Goal: Task Accomplishment & Management: Manage account settings

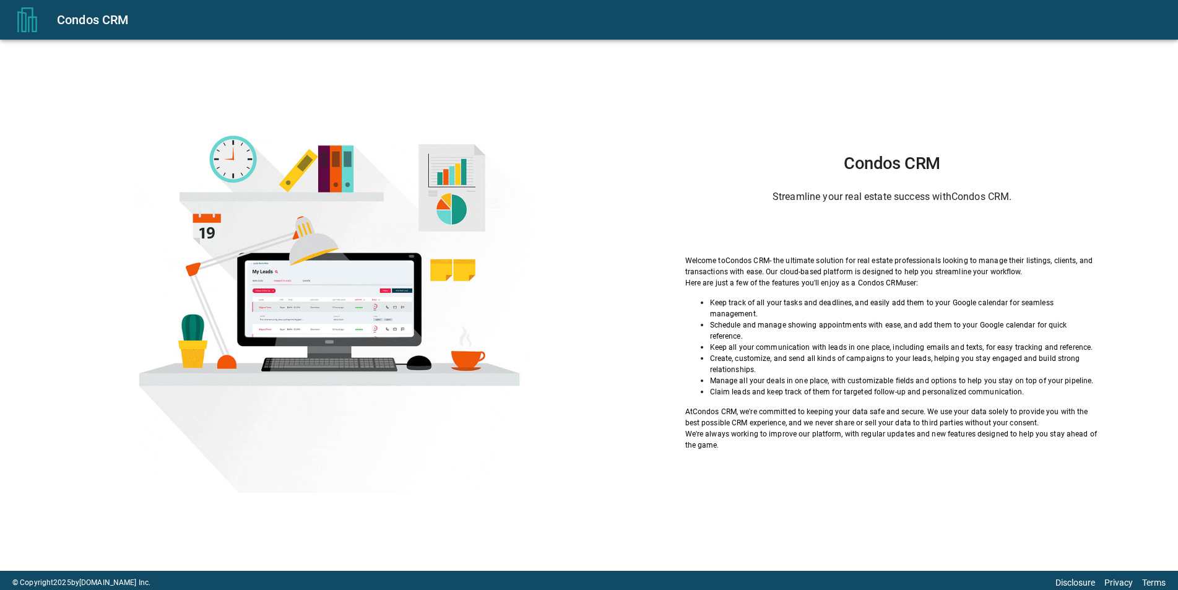
click at [889, 149] on div "Condos CRM Streamline your real estate success with Condos CRM . Welcome to Con…" at bounding box center [589, 305] width 1178 height 531
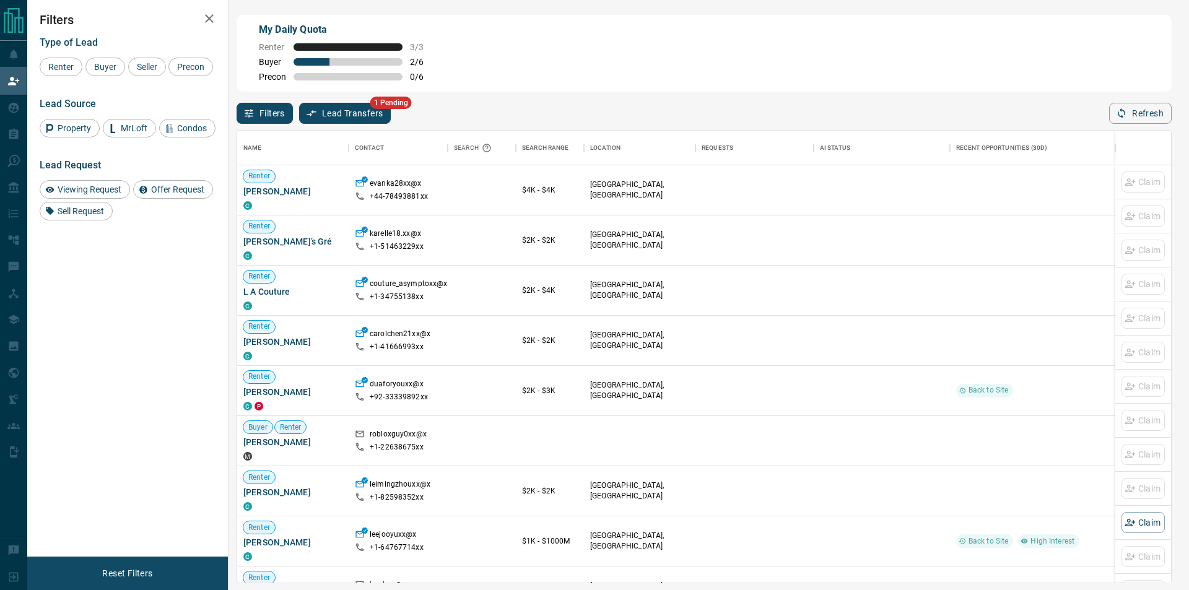
scroll to position [442, 923]
click at [1129, 108] on button "Refresh" at bounding box center [1140, 113] width 63 height 21
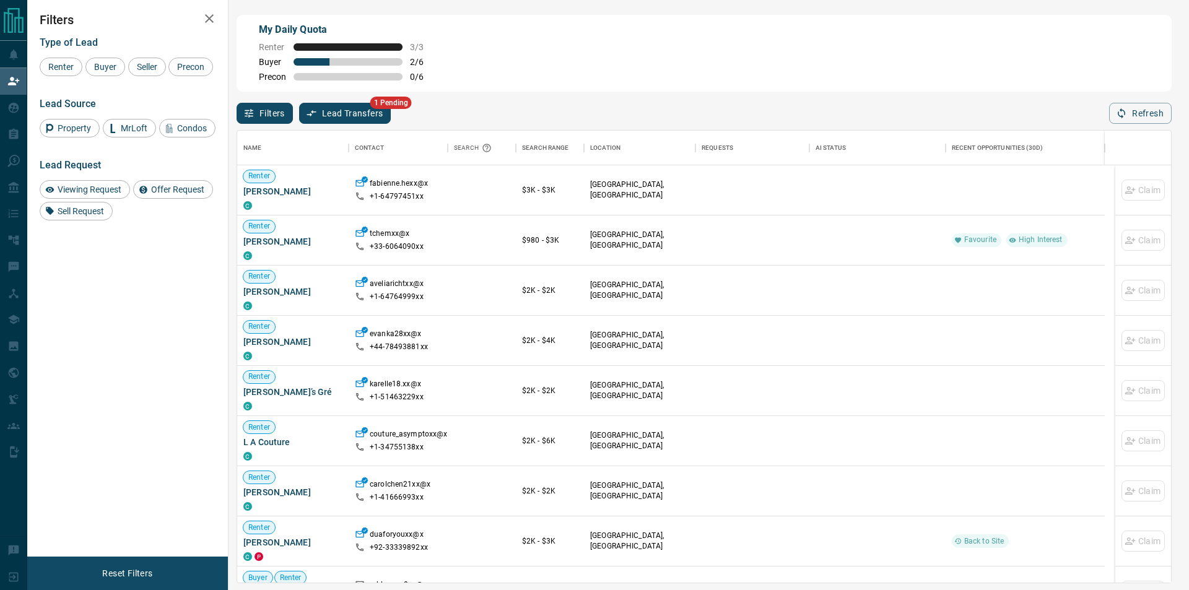
click at [1116, 103] on div "Filters Lead Transfers 1 Pending Refresh" at bounding box center [704, 108] width 935 height 32
click at [1109, 118] on button "Refresh" at bounding box center [1140, 113] width 63 height 21
click at [1113, 118] on div "Filters Lead Transfers 1 Pending Refresh" at bounding box center [704, 108] width 935 height 32
click at [1125, 117] on icon "button" at bounding box center [1121, 113] width 11 height 11
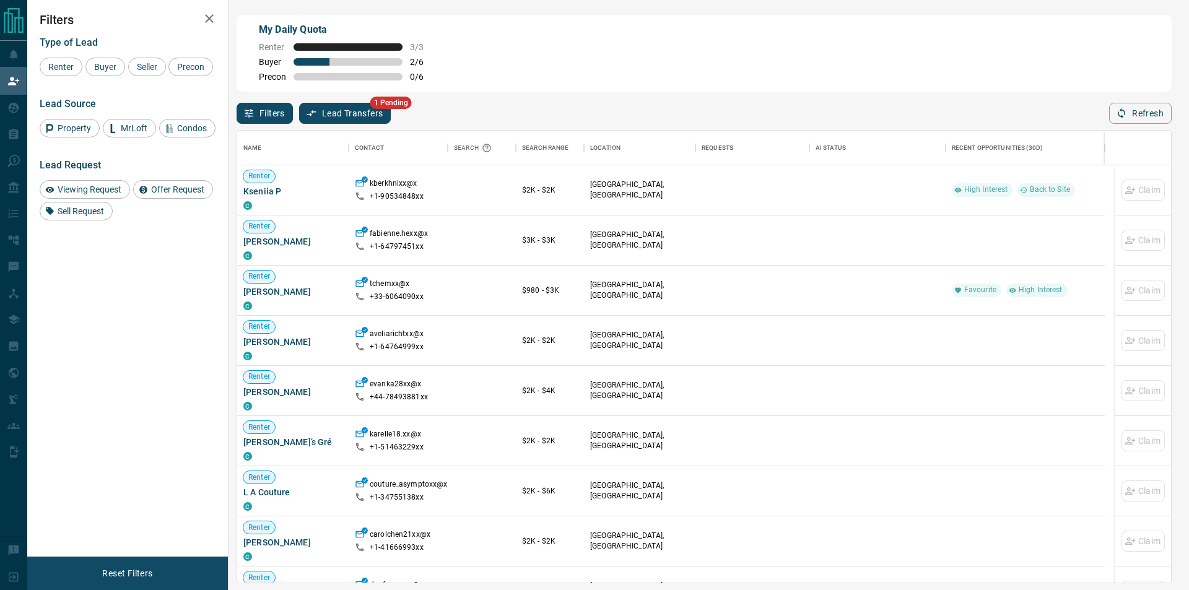
click at [1175, 172] on div "My Daily Quota Renter 3 / 3 Buyer 2 / 6 Precon 0 / 6 Filters Lead Transfers 1 P…" at bounding box center [608, 248] width 1162 height 497
click at [1149, 106] on button "Refresh" at bounding box center [1140, 113] width 63 height 21
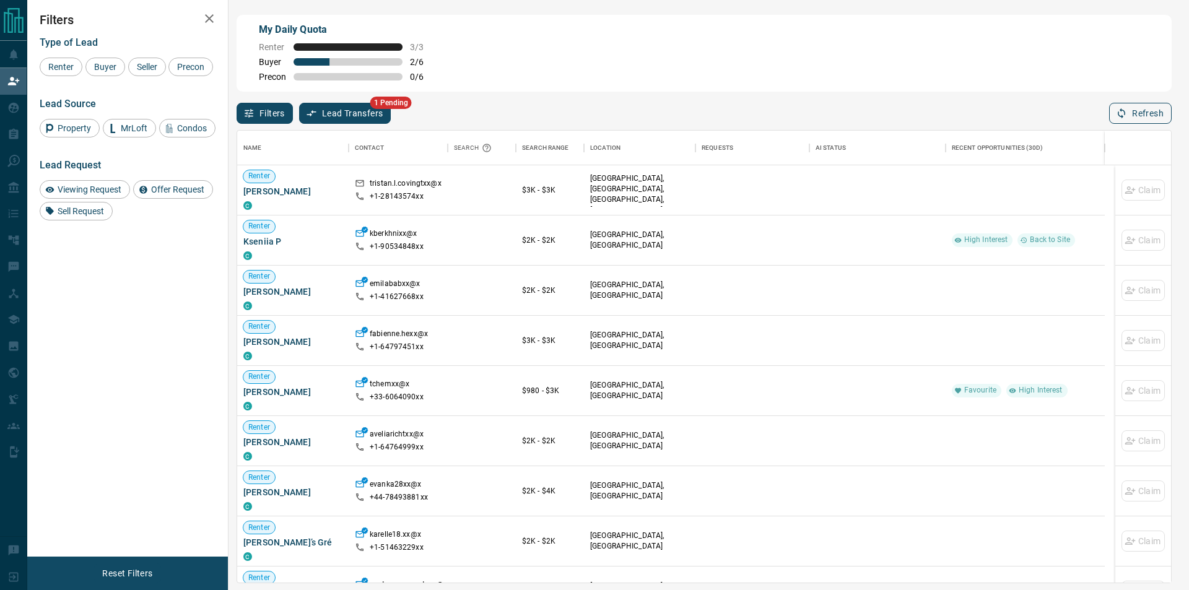
click at [1144, 105] on button "Refresh" at bounding box center [1140, 113] width 63 height 21
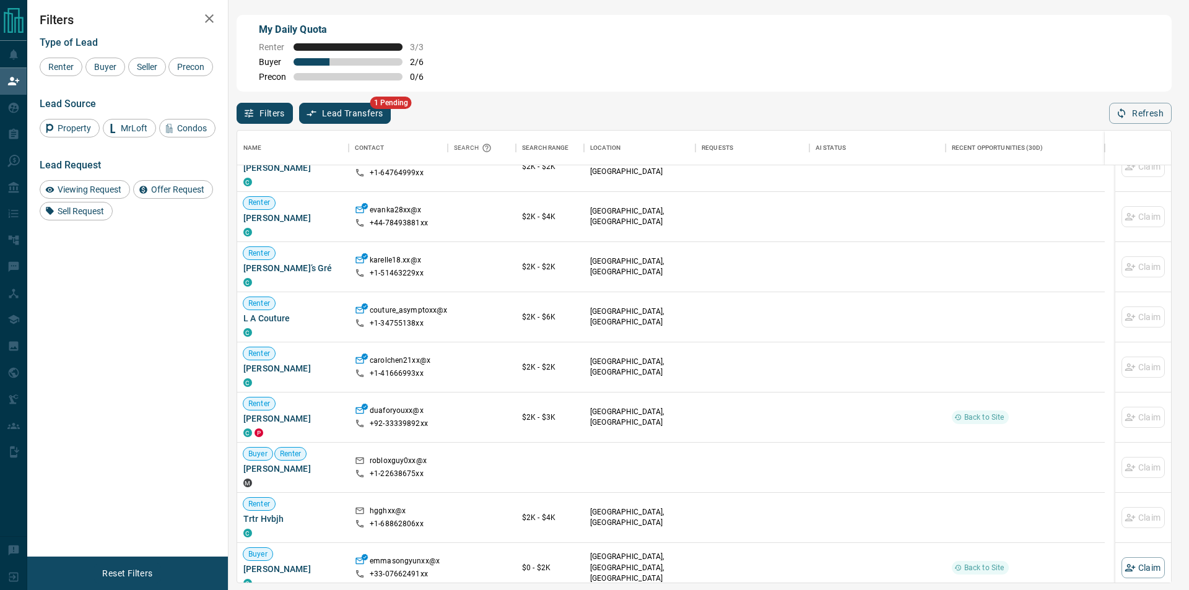
scroll to position [0, 0]
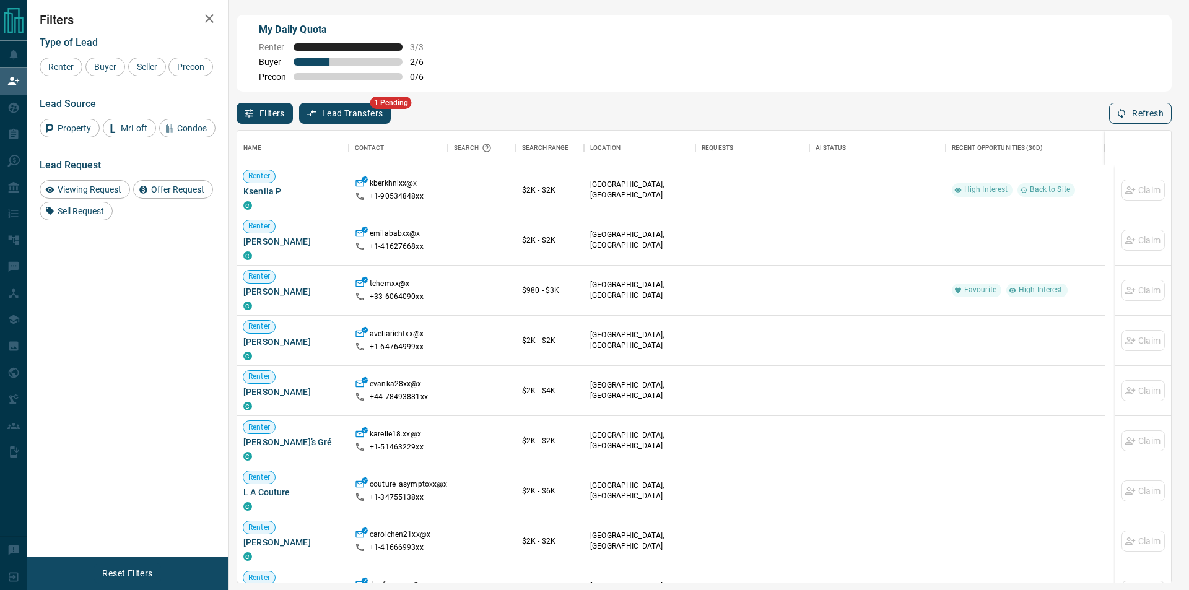
click at [1139, 109] on button "Refresh" at bounding box center [1140, 113] width 63 height 21
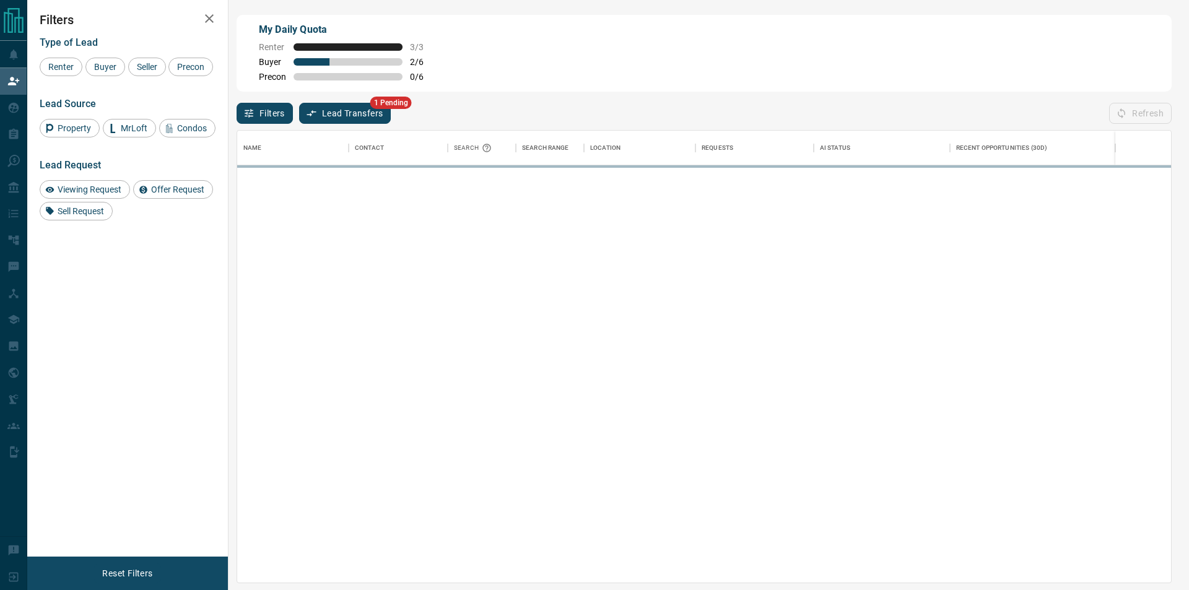
scroll to position [442, 923]
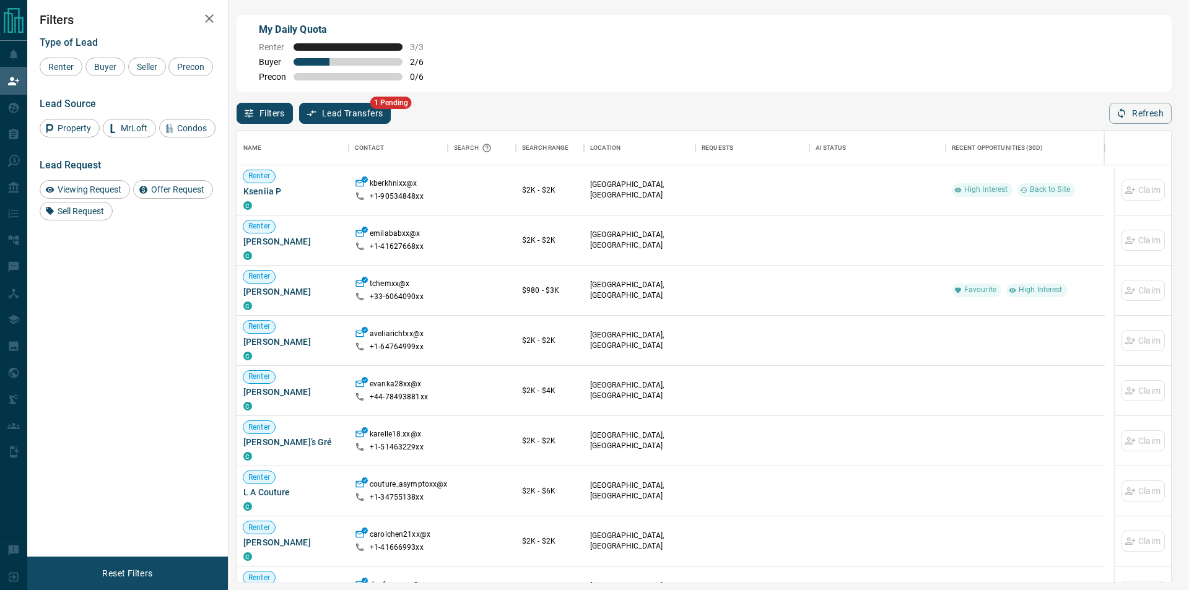
click at [1139, 110] on button "Refresh" at bounding box center [1140, 113] width 63 height 21
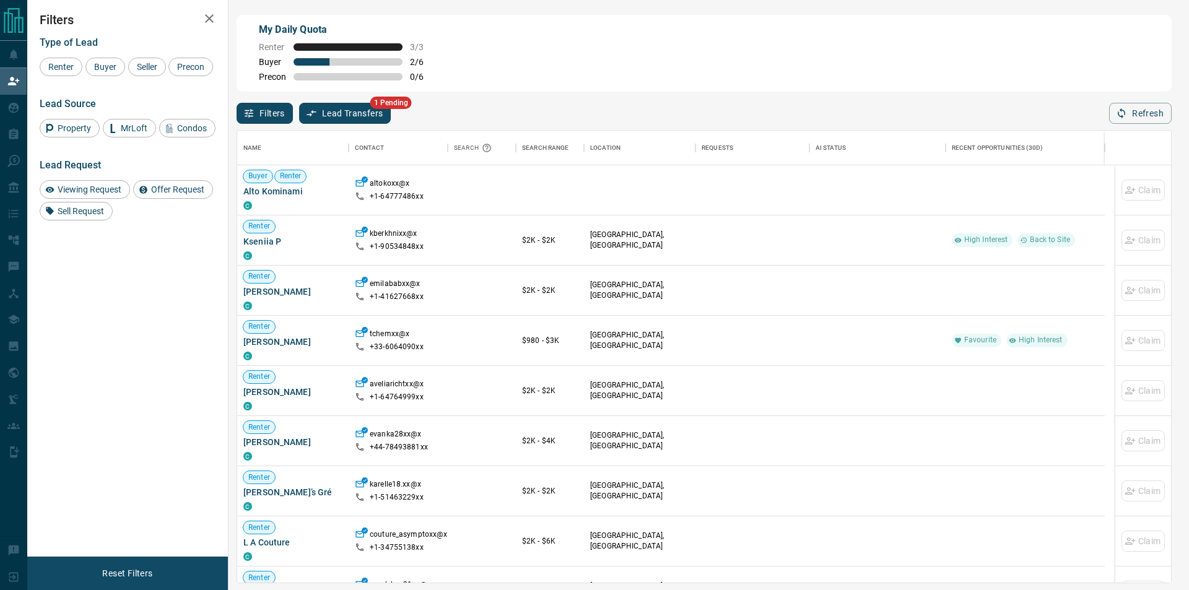
click at [1133, 132] on div "Name Contact Search Search Range Location Requests AI Status Recent Opportuniti…" at bounding box center [704, 356] width 935 height 453
click at [1139, 117] on button "Refresh" at bounding box center [1140, 113] width 63 height 21
click at [1138, 118] on button "Refresh" at bounding box center [1140, 113] width 63 height 21
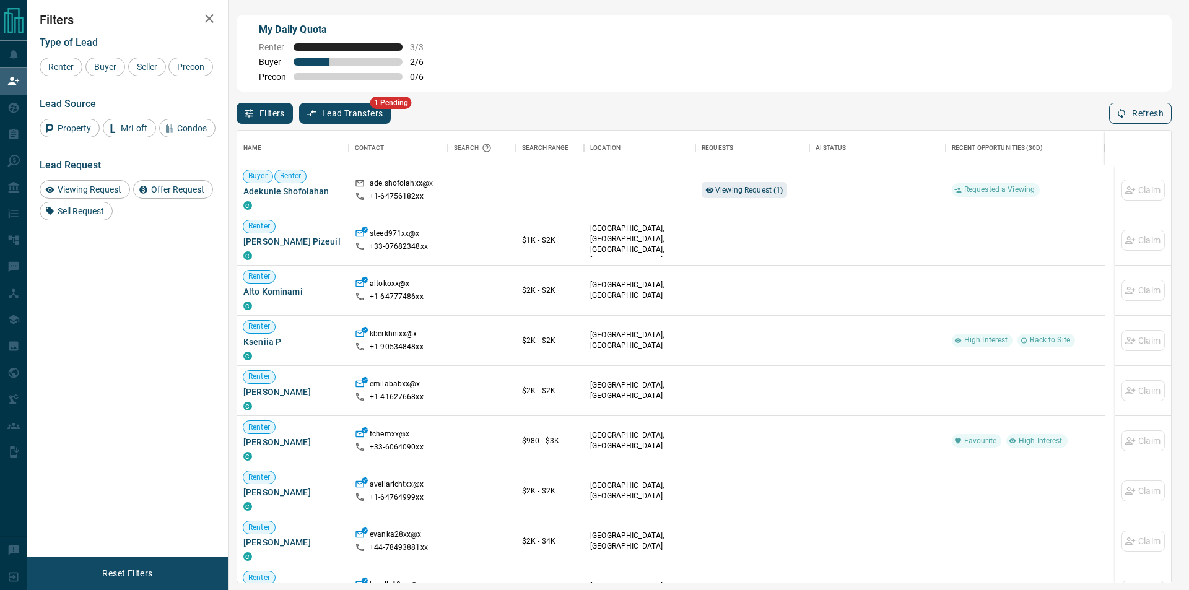
click at [1138, 117] on button "Refresh" at bounding box center [1140, 113] width 63 height 21
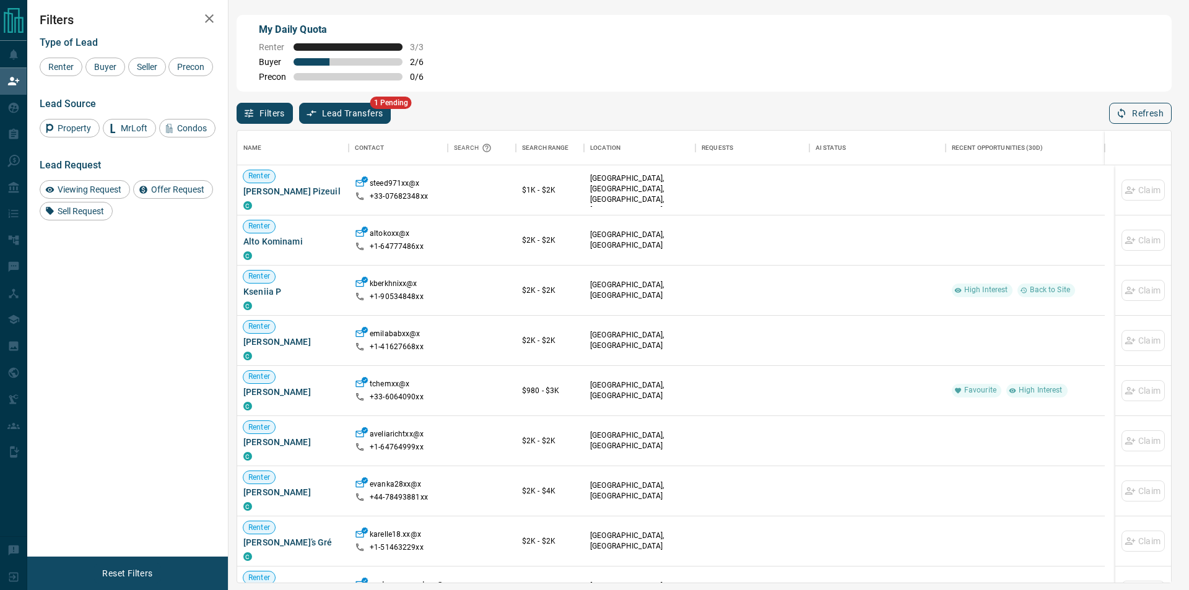
click at [1139, 116] on button "Refresh" at bounding box center [1140, 113] width 63 height 21
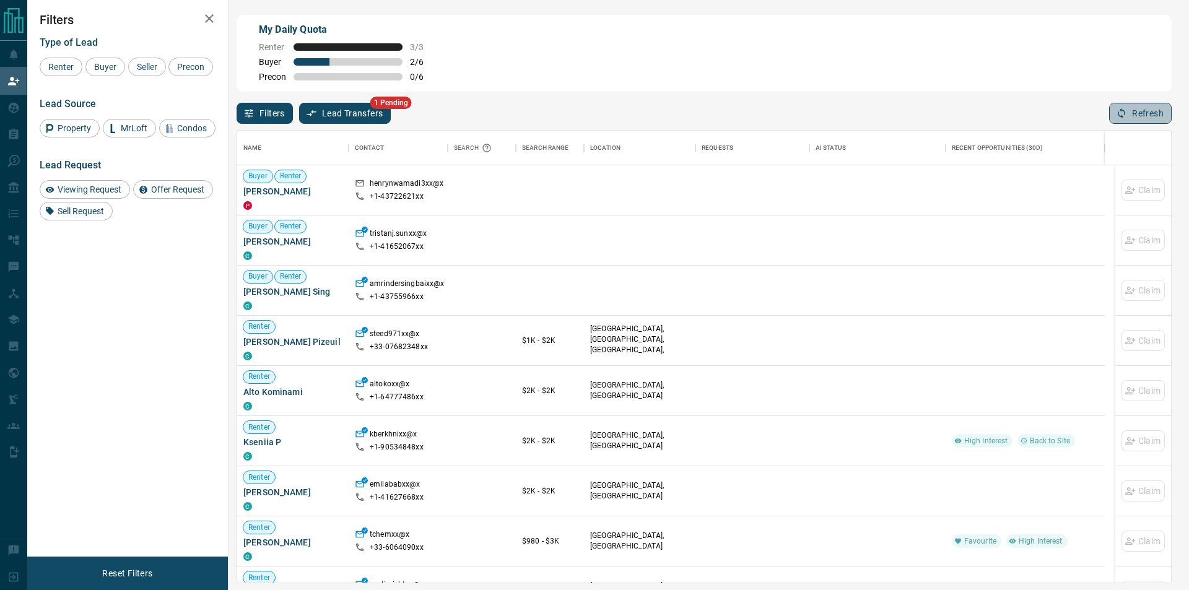
click at [1137, 111] on button "Refresh" at bounding box center [1140, 113] width 63 height 21
click at [1133, 113] on button "Refresh" at bounding box center [1140, 113] width 63 height 21
click at [1133, 114] on div "Refresh" at bounding box center [1140, 113] width 63 height 21
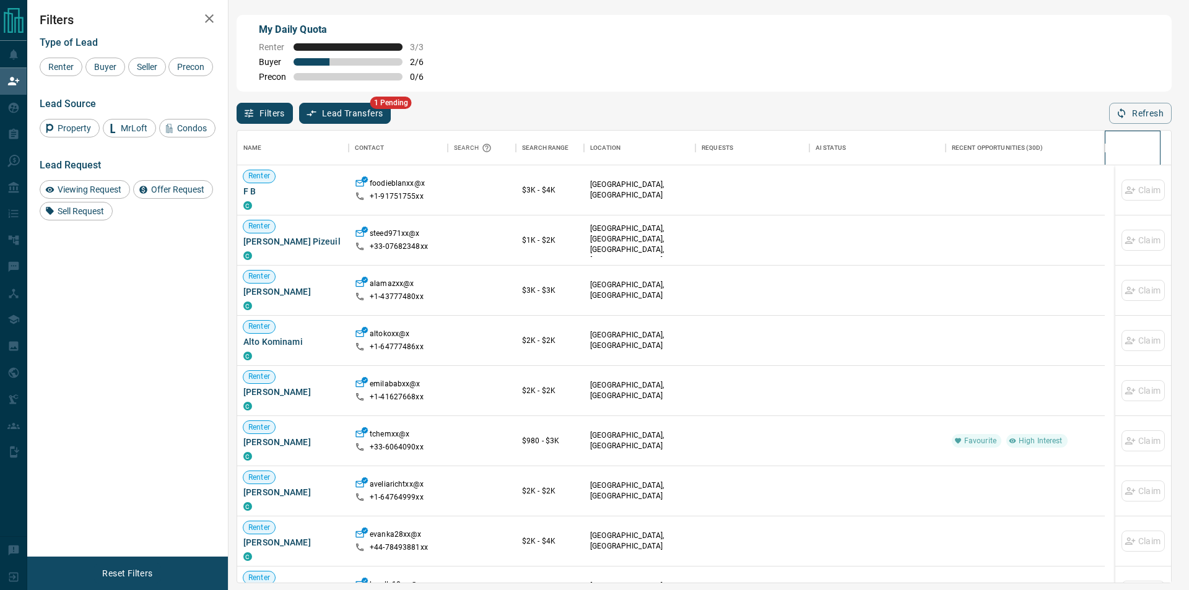
click at [1134, 147] on div at bounding box center [1132, 148] width 43 height 35
click at [1148, 117] on button "Refresh" at bounding box center [1140, 113] width 63 height 21
click at [1145, 126] on div "Name Contact Search Search Range Location Requests AI Status Recent Opportuniti…" at bounding box center [704, 353] width 935 height 459
click at [1142, 113] on button "Refresh" at bounding box center [1140, 113] width 63 height 21
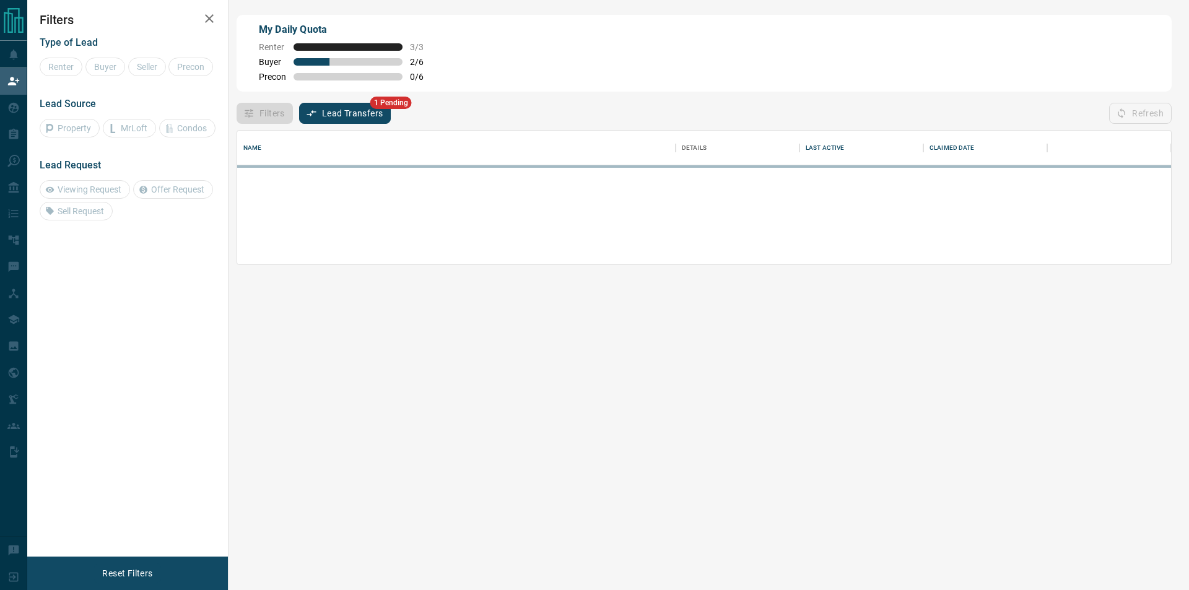
scroll to position [123, 923]
click at [967, 108] on div "Filters Lead Transfers 1 Pending Refresh" at bounding box center [704, 108] width 935 height 32
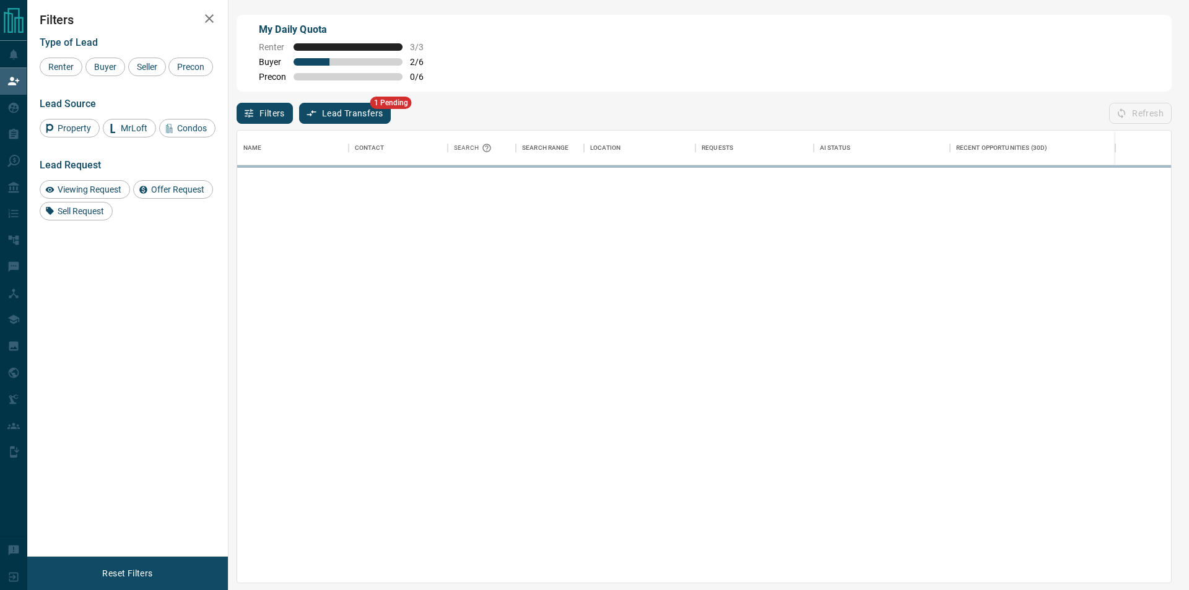
scroll to position [442, 923]
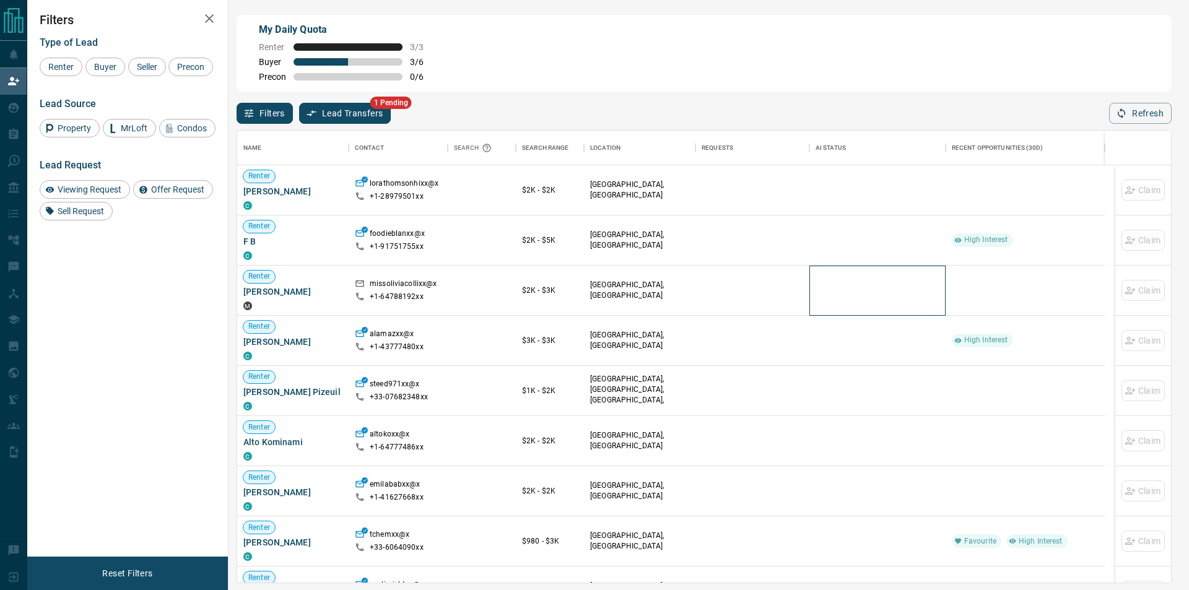
click at [854, 301] on div at bounding box center [878, 291] width 124 height 50
click at [1156, 112] on button "Refresh" at bounding box center [1140, 113] width 63 height 21
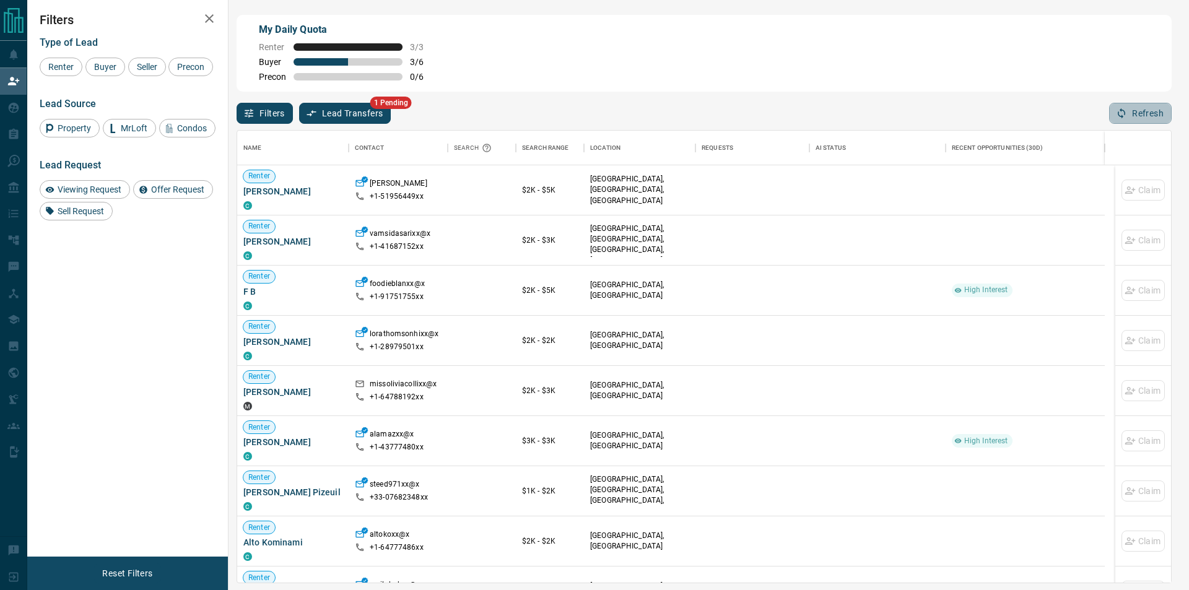
click at [1146, 118] on button "Refresh" at bounding box center [1140, 113] width 63 height 21
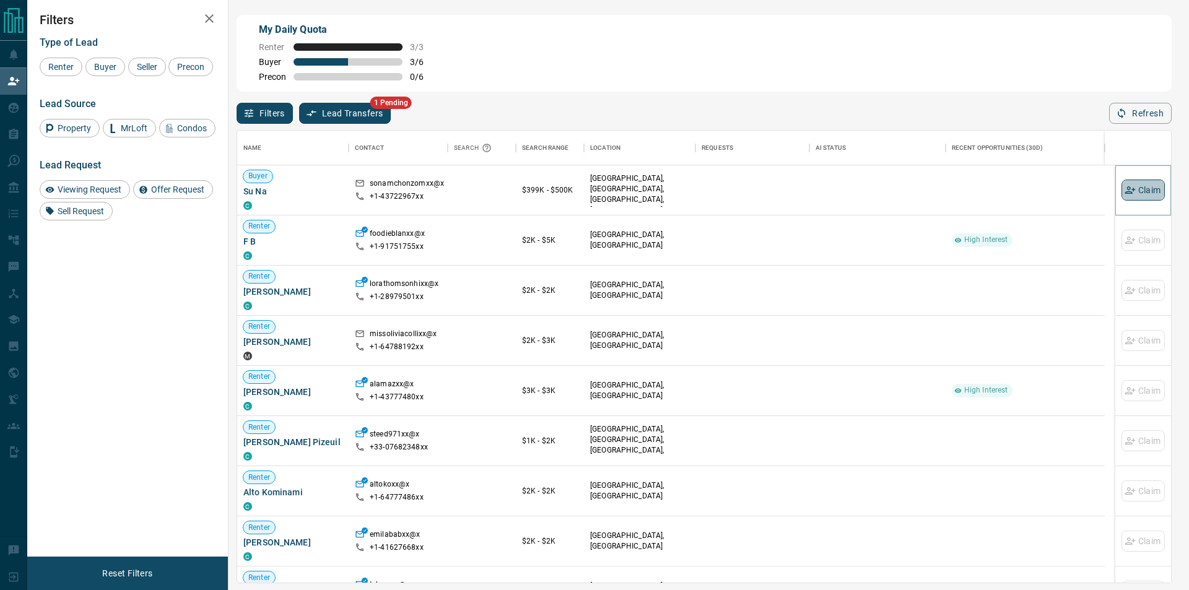
click at [1131, 196] on button "Claim" at bounding box center [1142, 190] width 43 height 21
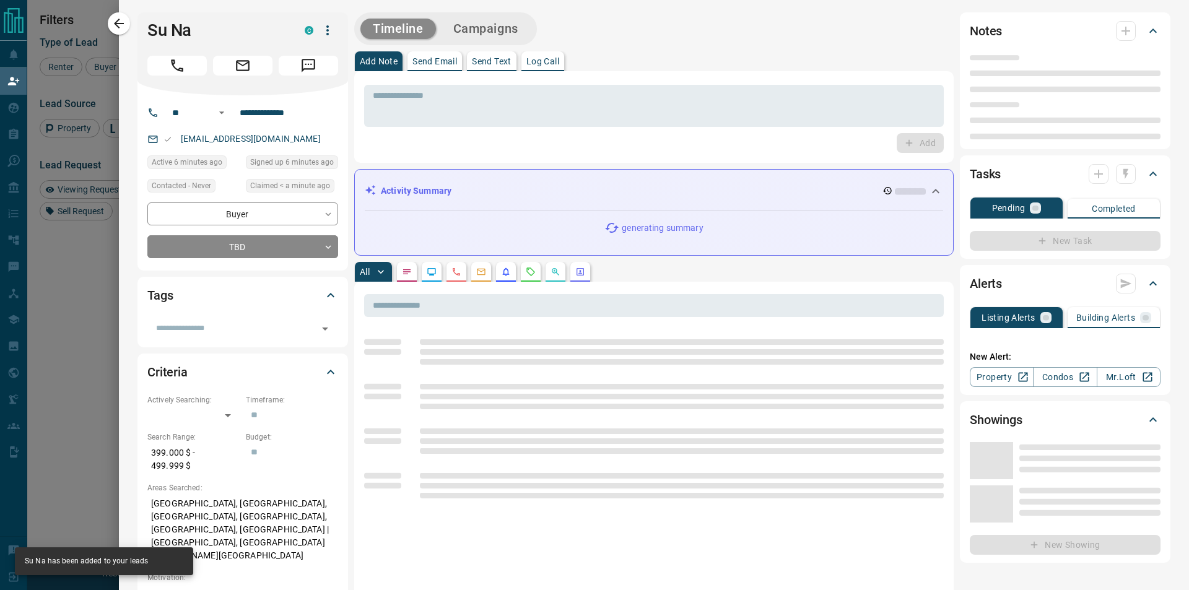
type input "**"
type input "**********"
type input "**"
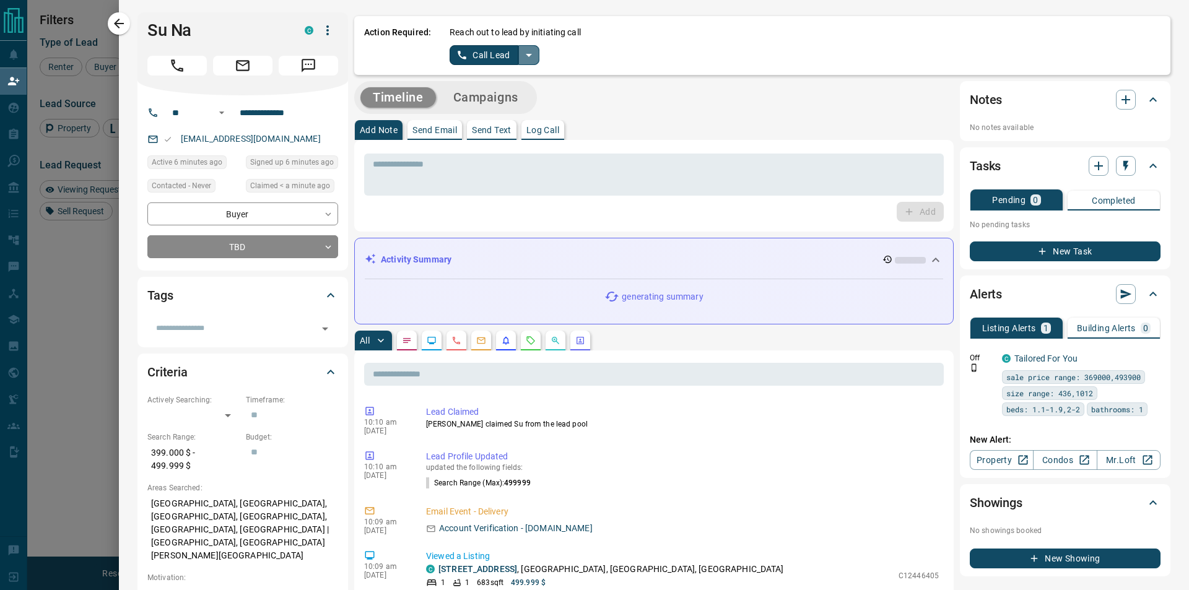
click at [530, 54] on icon "split button" at bounding box center [528, 55] width 15 height 15
click at [502, 99] on li "Log Manual Call" at bounding box center [494, 98] width 76 height 19
click at [446, 43] on div "Action Required: Reach out to lead by initiating call Log Manual Call Call Lead…" at bounding box center [762, 45] width 816 height 59
click at [459, 64] on button "Log Manual Call" at bounding box center [491, 55] width 82 height 20
click at [459, 64] on button "Yes" at bounding box center [462, 54] width 25 height 19
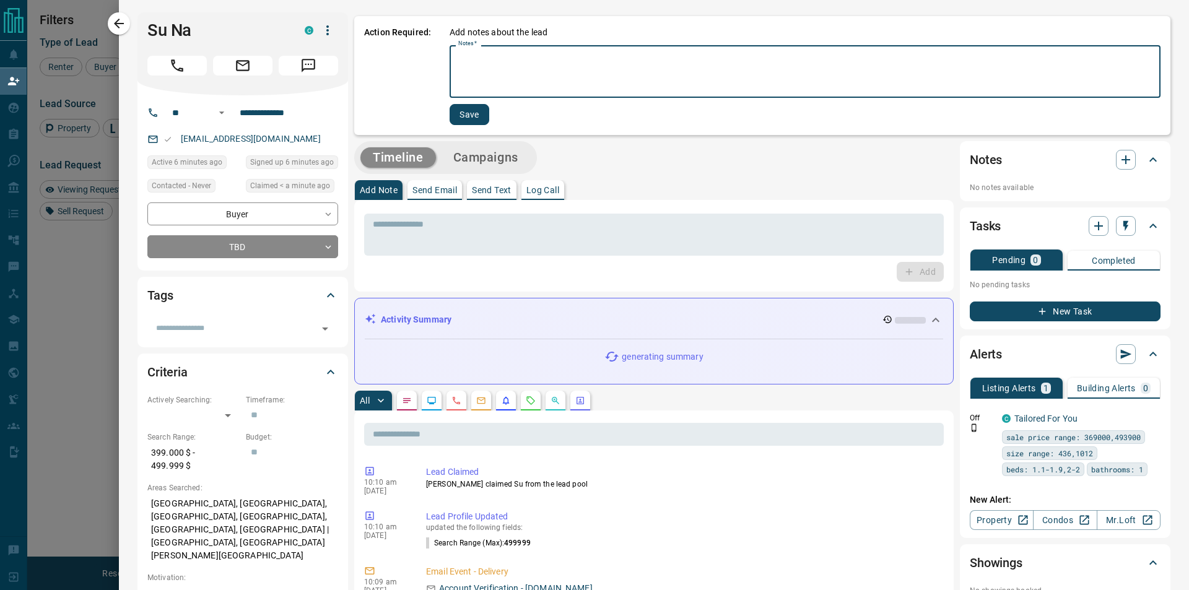
click at [469, 64] on textarea "Notes   *" at bounding box center [805, 72] width 694 height 42
type textarea "*"
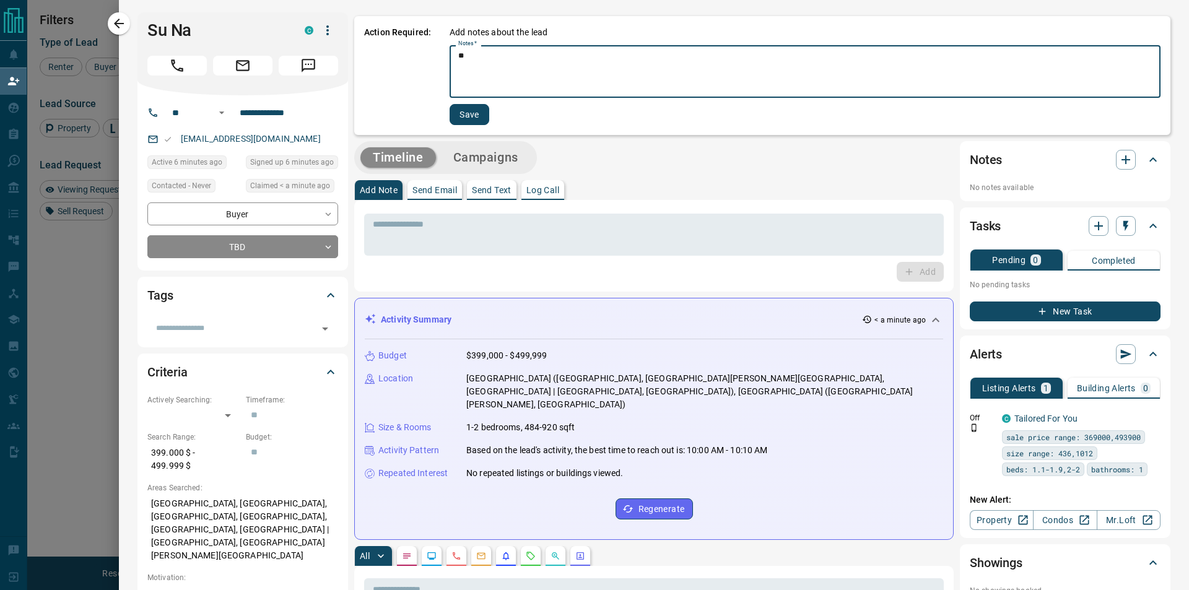
type textarea "*"
type textarea "*********"
drag, startPoint x: 459, startPoint y: 136, endPoint x: 466, endPoint y: 118, distance: 19.6
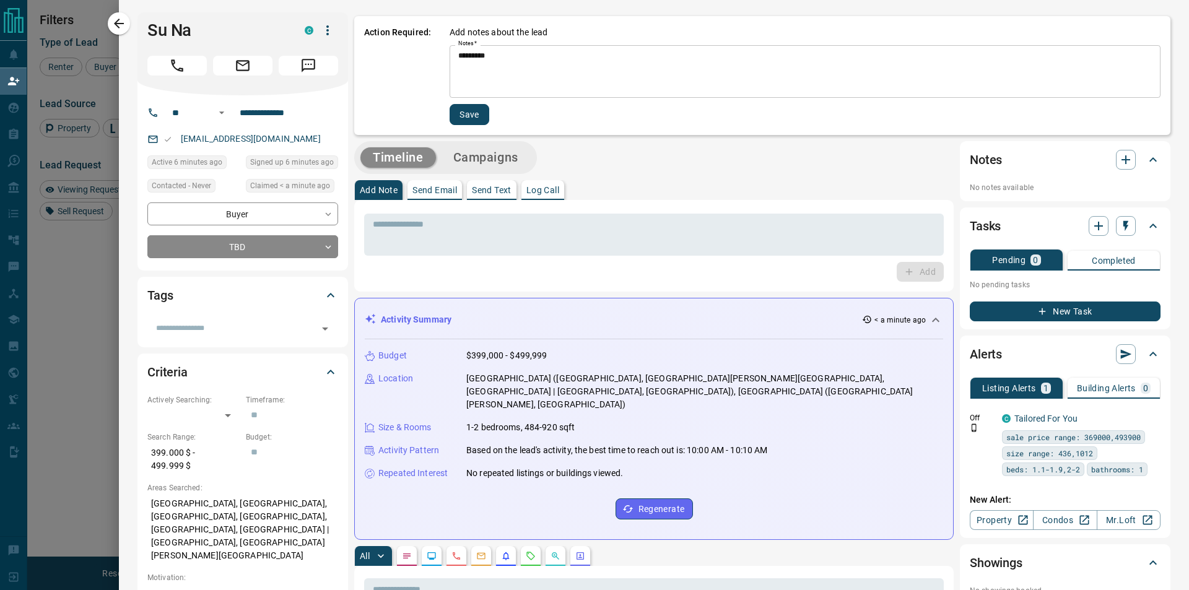
click at [466, 118] on button "Save" at bounding box center [470, 114] width 40 height 21
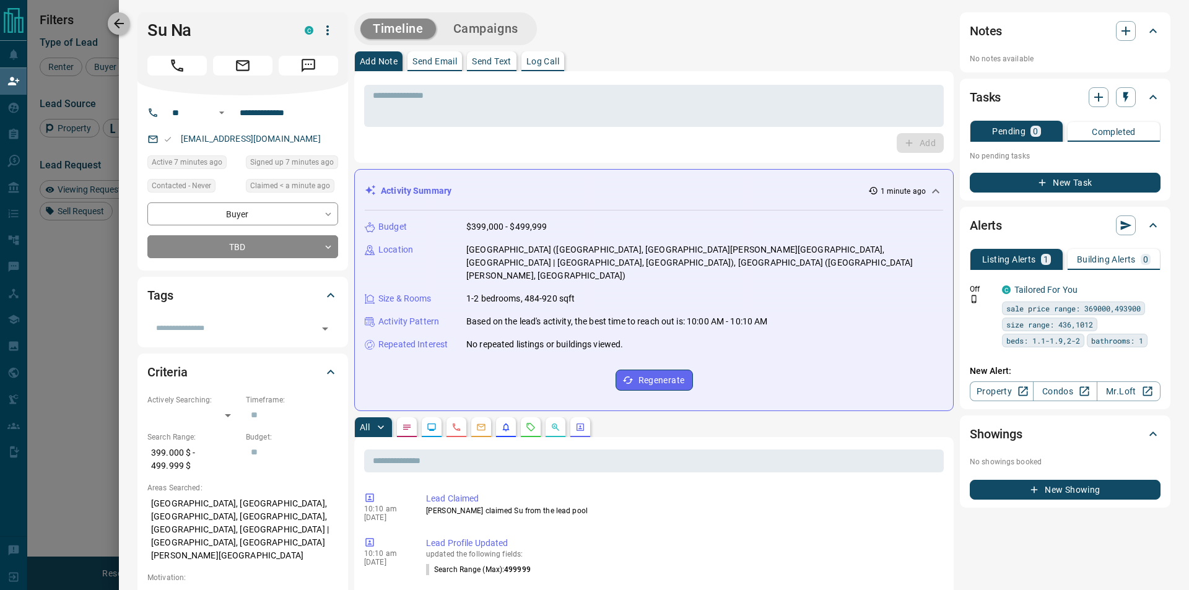
click at [123, 27] on icon "button" at bounding box center [118, 23] width 15 height 15
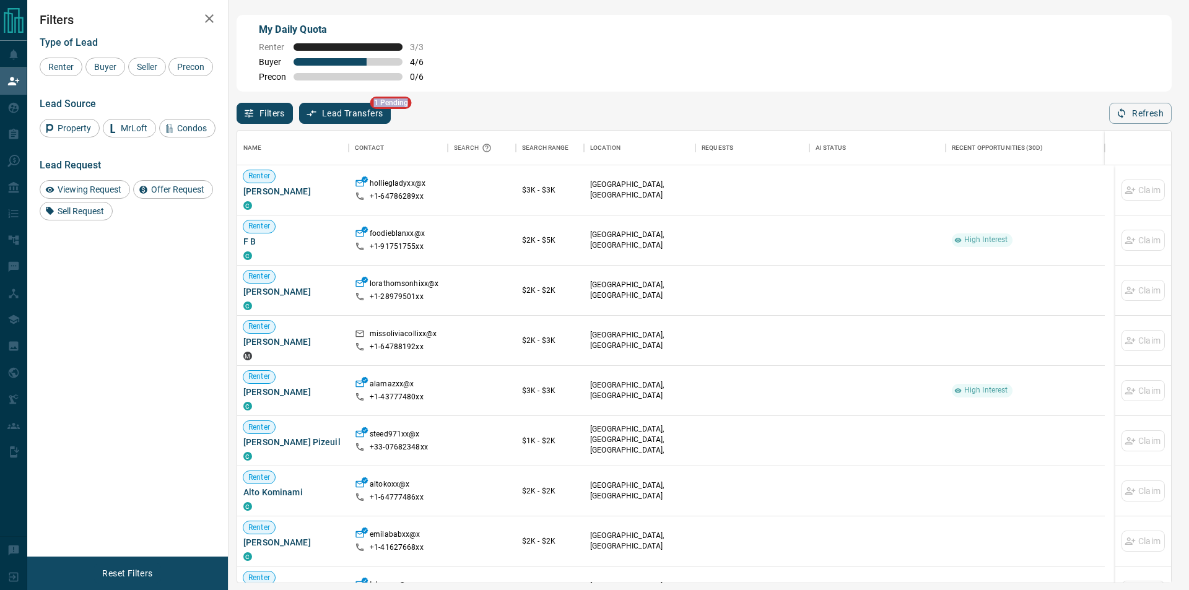
click at [884, 121] on div "Filters Lead Transfers 1 Pending Refresh" at bounding box center [704, 108] width 935 height 32
click at [1118, 111] on icon "button" at bounding box center [1121, 113] width 11 height 11
click at [529, 50] on div "My Daily Quota Renter 3 / 3 Buyer 4 / 6 Precon 0 / 6" at bounding box center [704, 53] width 935 height 77
drag, startPoint x: 1138, startPoint y: 112, endPoint x: 1105, endPoint y: 108, distance: 33.0
click at [1138, 110] on button "Refresh" at bounding box center [1140, 113] width 63 height 21
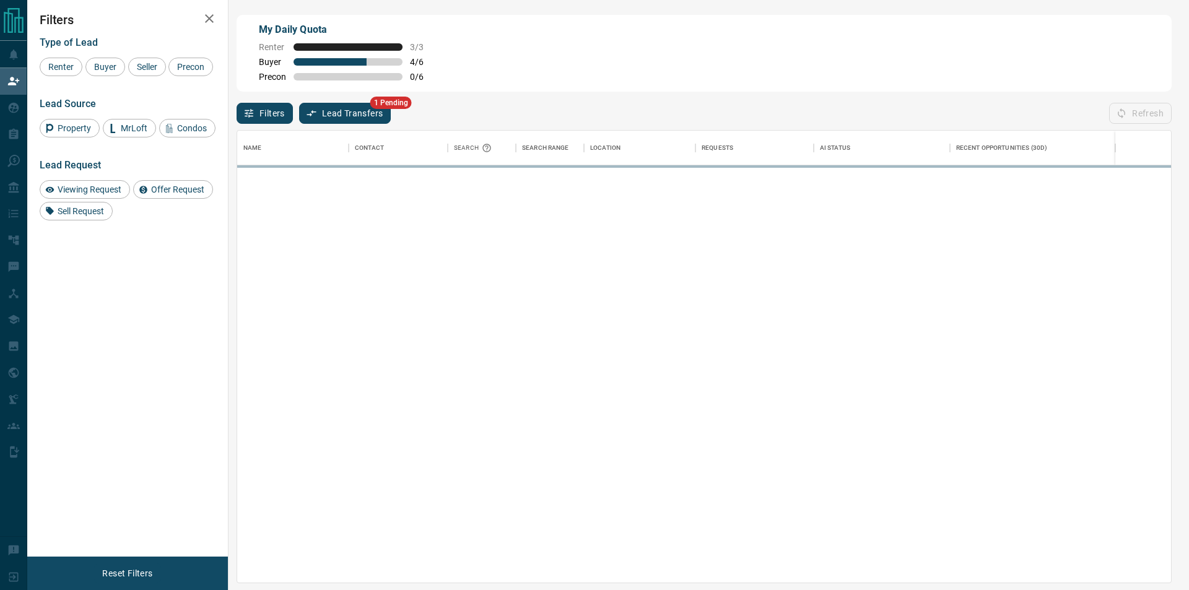
click at [872, 77] on div "My Daily Quota Renter 3 / 3 Buyer 4 / 6 Precon 0 / 6" at bounding box center [704, 53] width 935 height 77
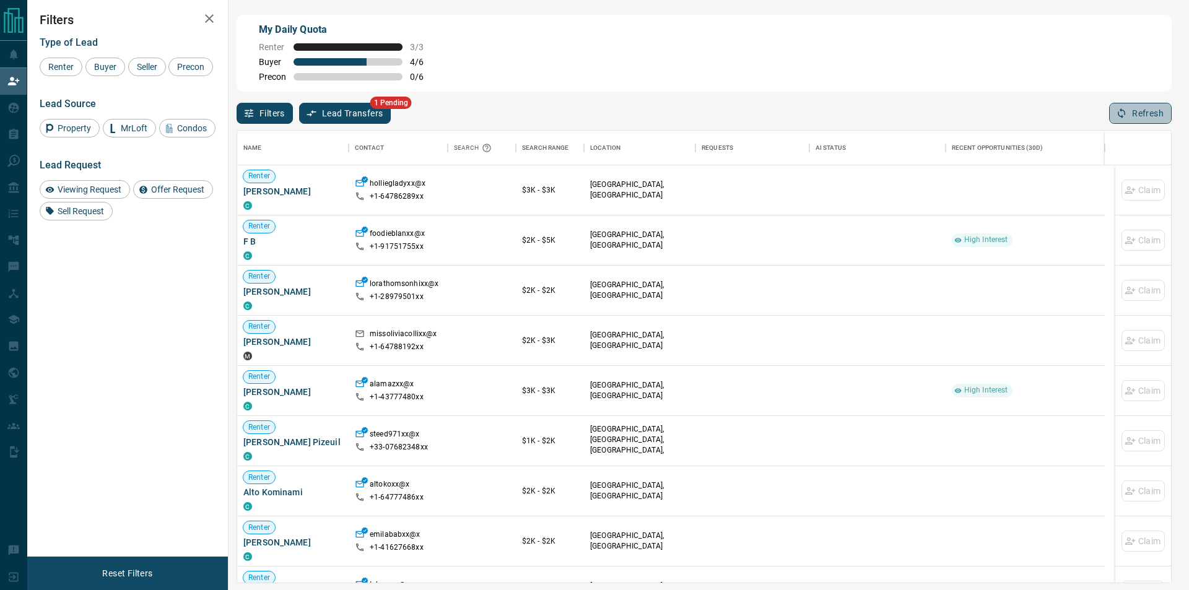
click at [1158, 111] on button "Refresh" at bounding box center [1140, 113] width 63 height 21
click at [1103, 113] on div "Filters Lead Transfers 1 Pending Refresh" at bounding box center [704, 108] width 935 height 32
click at [1134, 115] on button "Refresh" at bounding box center [1140, 113] width 63 height 21
click at [1141, 116] on button "Refresh" at bounding box center [1140, 113] width 63 height 21
click at [1092, 104] on div "Filters Lead Transfers 1 Pending Refresh" at bounding box center [704, 108] width 935 height 32
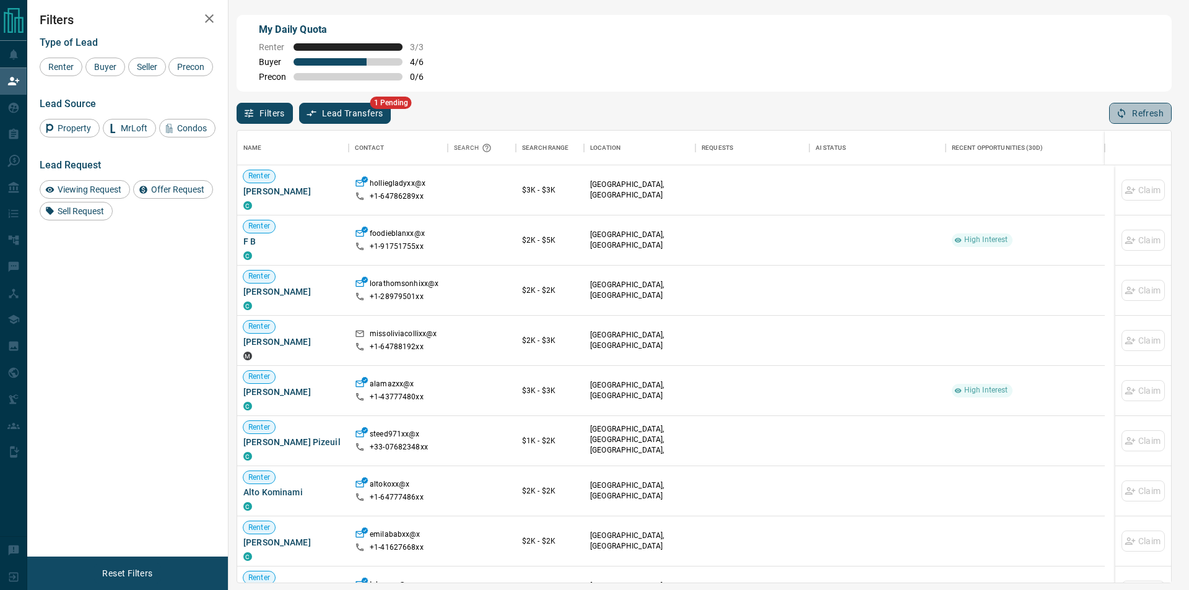
click at [1120, 113] on icon "button" at bounding box center [1121, 113] width 11 height 11
click at [1124, 119] on icon "button" at bounding box center [1121, 113] width 11 height 11
click at [1164, 118] on button "Refresh" at bounding box center [1140, 113] width 63 height 21
click at [1110, 107] on button "Refresh" at bounding box center [1140, 113] width 63 height 21
click at [1139, 127] on div "Name Contact Search Search Range Location Requests AI Status Recent Opportuniti…" at bounding box center [704, 353] width 935 height 459
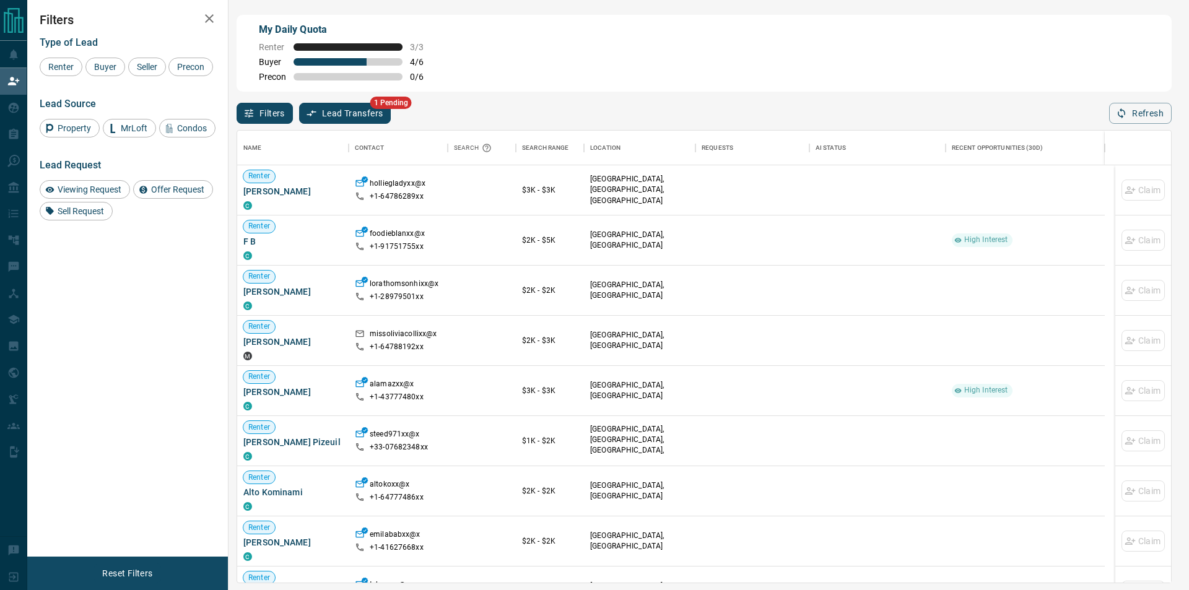
click at [1096, 84] on div "My Daily Quota Renter 3 / 3 Buyer 4 / 6 Precon 0 / 6" at bounding box center [704, 53] width 935 height 77
click at [1115, 115] on button "Refresh" at bounding box center [1140, 113] width 63 height 21
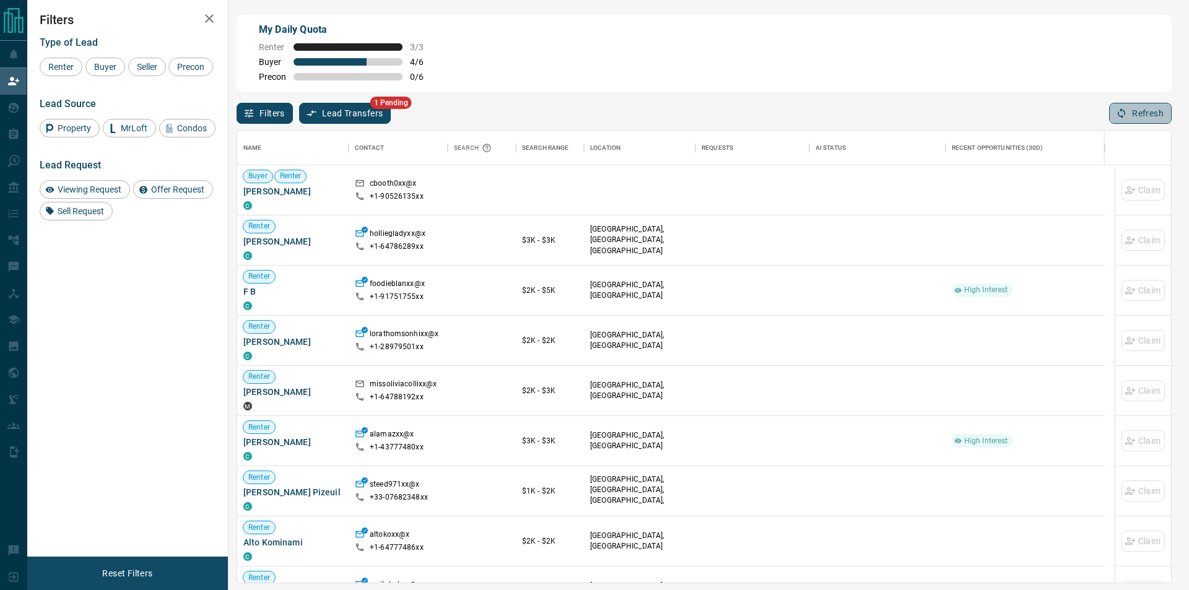
click at [1142, 124] on button "Refresh" at bounding box center [1140, 113] width 63 height 21
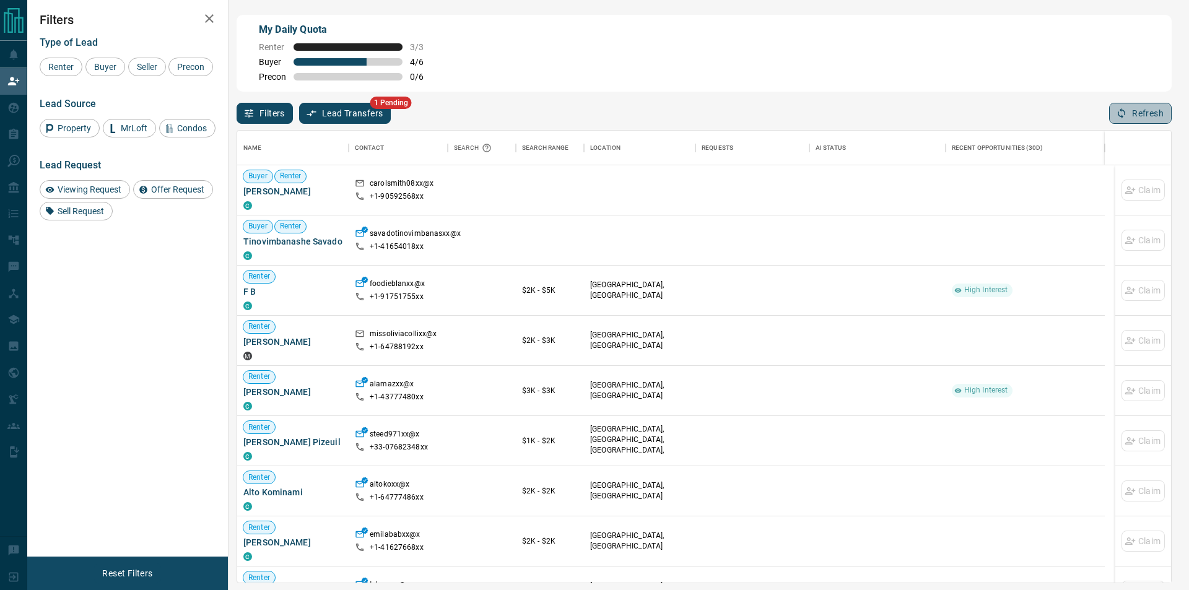
click at [1121, 121] on button "Refresh" at bounding box center [1140, 113] width 63 height 21
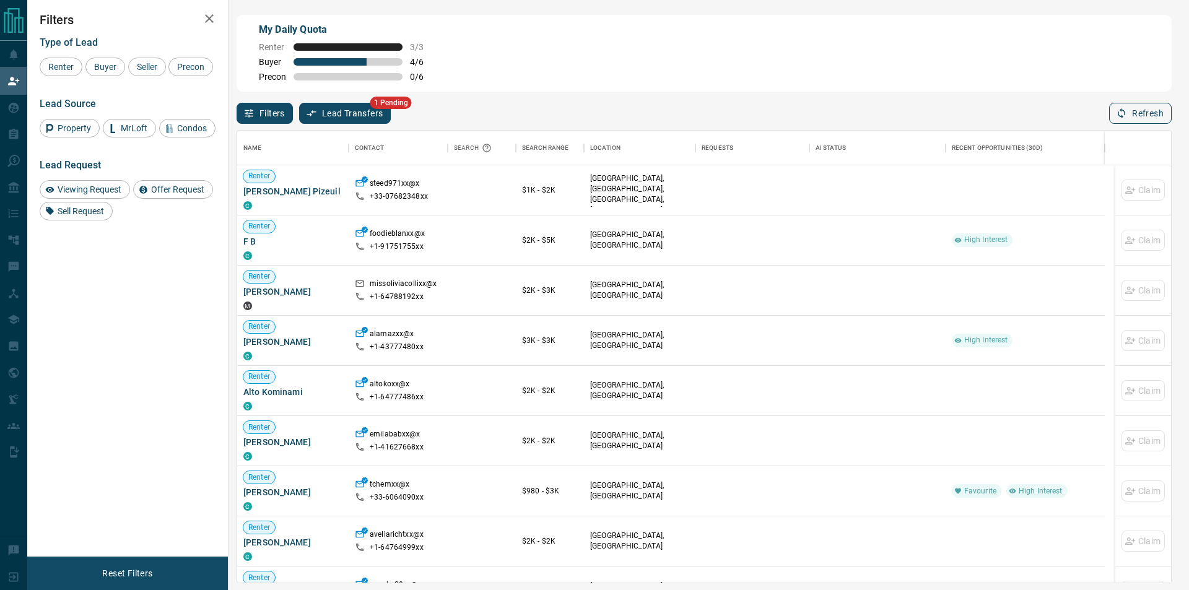
click at [1121, 118] on icon "button" at bounding box center [1121, 113] width 11 height 11
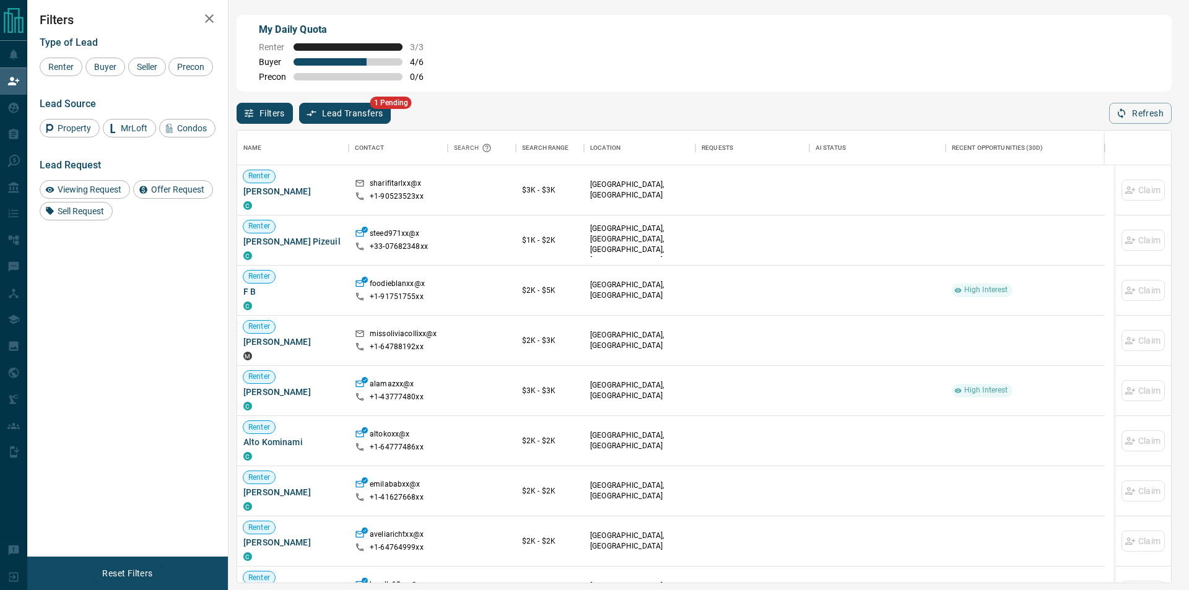
click at [1101, 104] on div "Filters Lead Transfers 1 Pending Refresh" at bounding box center [704, 108] width 935 height 32
click at [1121, 118] on icon "button" at bounding box center [1121, 113] width 11 height 11
click at [1151, 115] on button "Refresh" at bounding box center [1140, 113] width 63 height 21
click at [1118, 109] on button "Refresh" at bounding box center [1140, 113] width 63 height 21
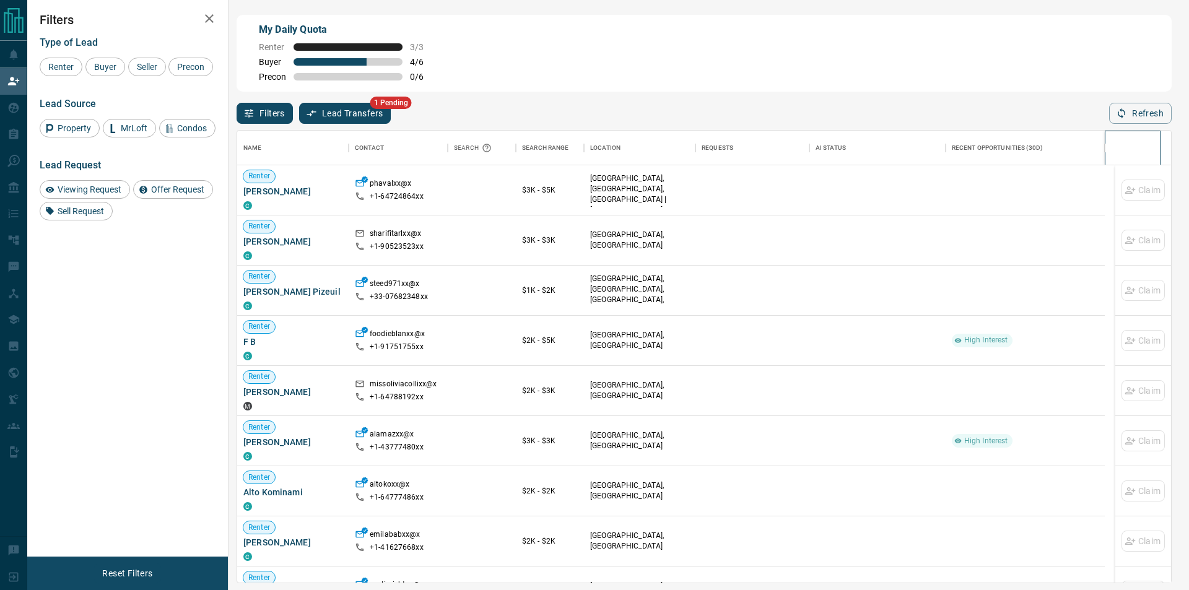
click at [1116, 134] on div at bounding box center [1132, 148] width 43 height 35
click at [1117, 124] on button "Refresh" at bounding box center [1140, 113] width 63 height 21
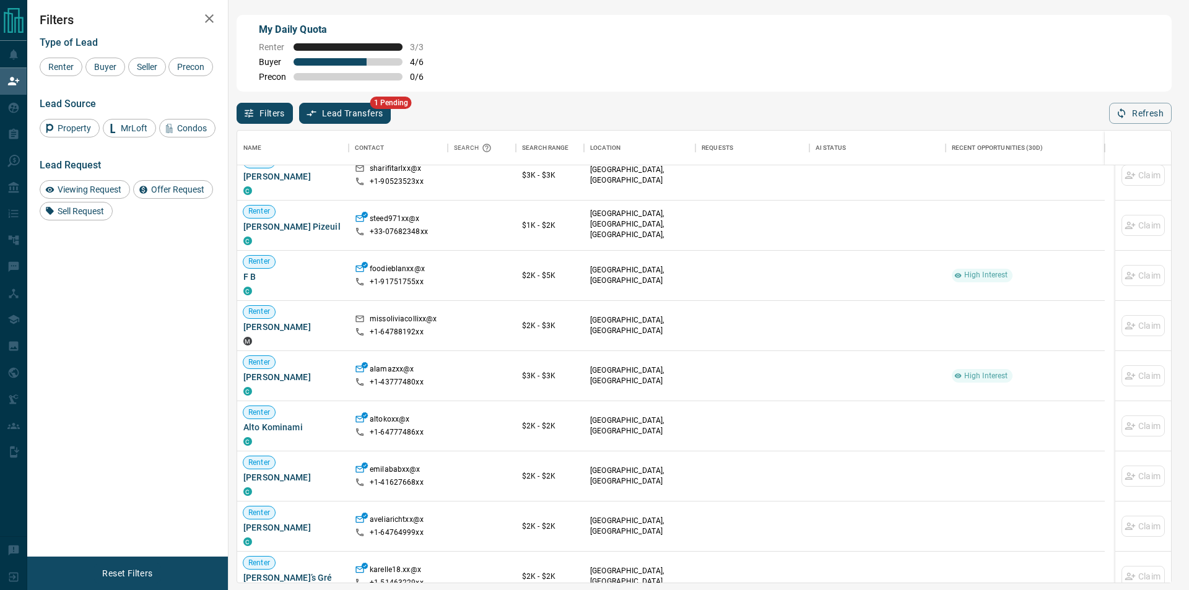
scroll to position [0, 0]
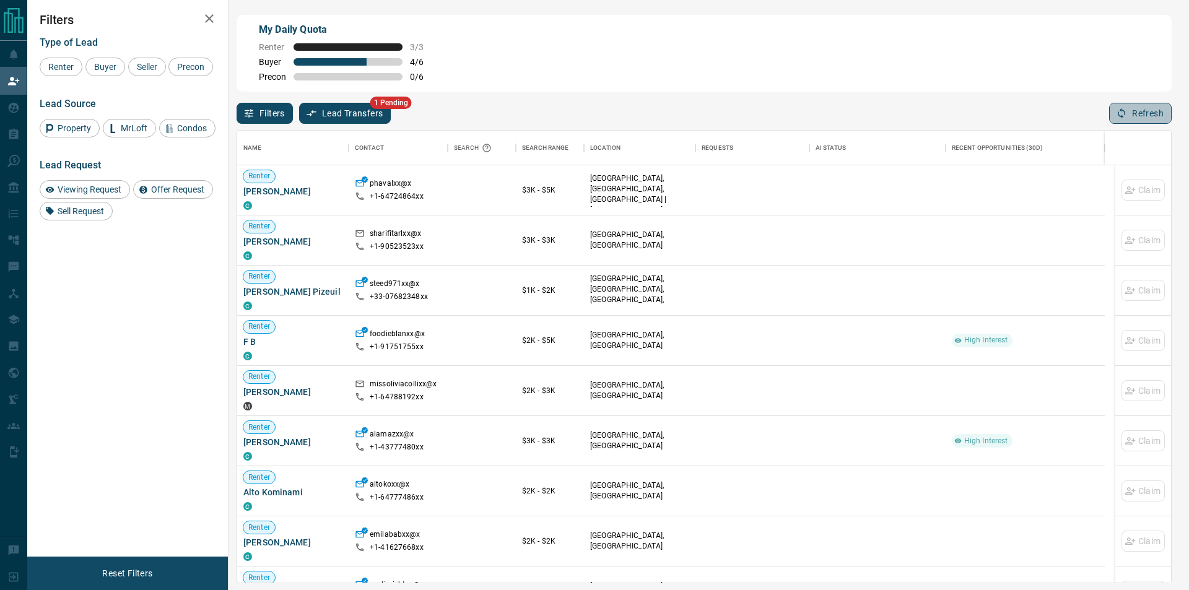
click at [1139, 110] on button "Refresh" at bounding box center [1140, 113] width 63 height 21
click at [897, 150] on div "AI Status" at bounding box center [878, 148] width 124 height 35
click at [1128, 108] on button "Refresh" at bounding box center [1140, 113] width 63 height 21
click at [820, 229] on div at bounding box center [882, 240] width 124 height 50
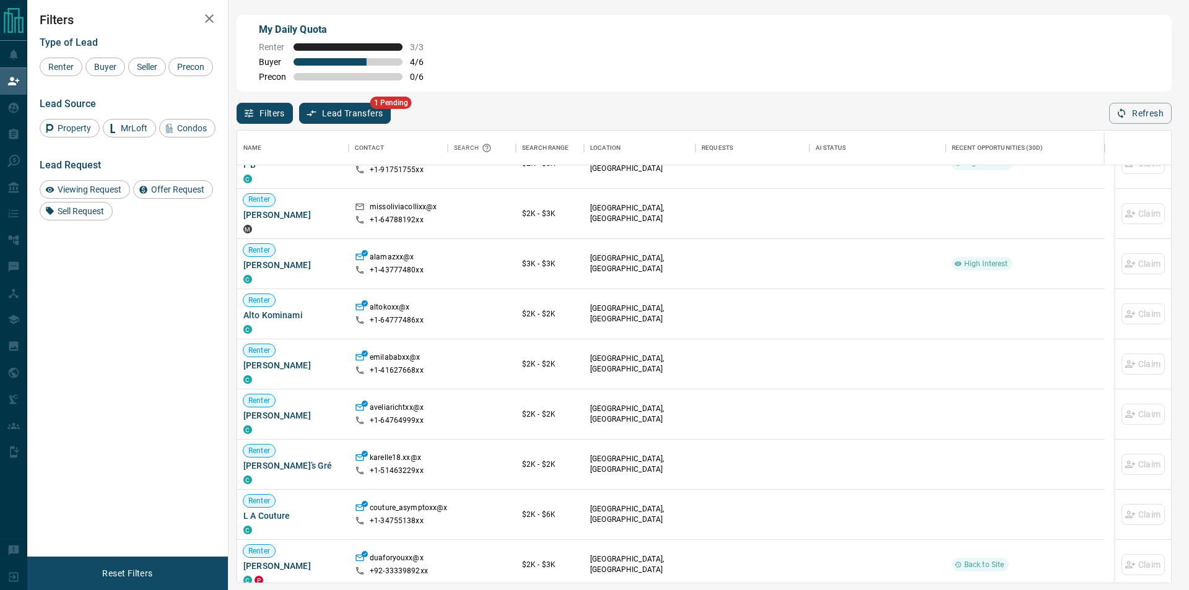
scroll to position [0, 0]
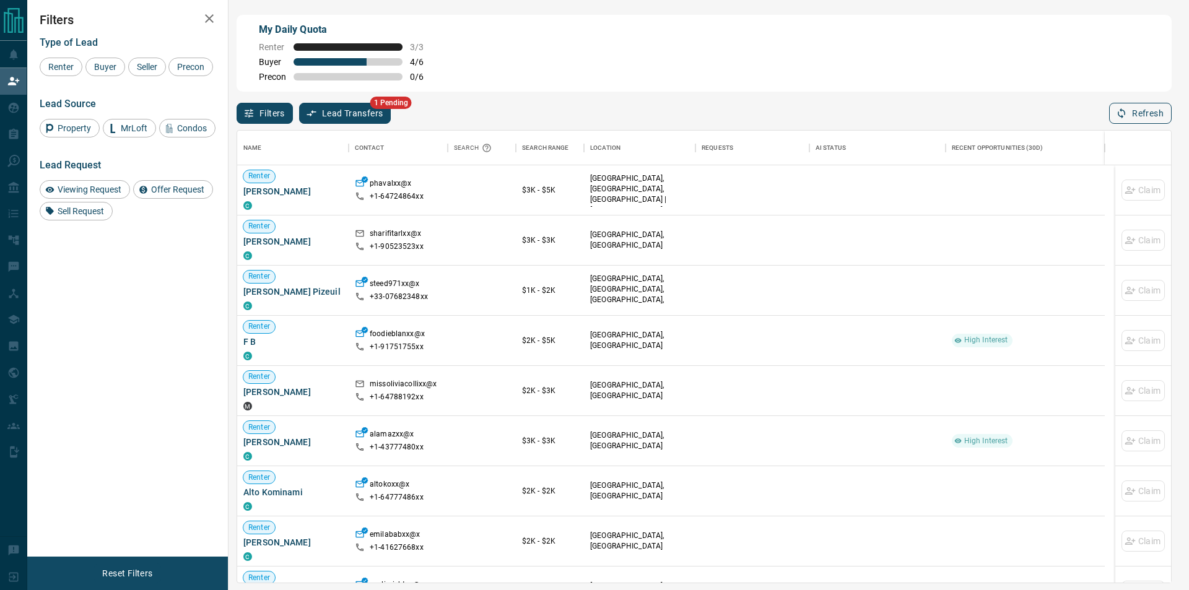
click at [1121, 110] on icon "button" at bounding box center [1121, 113] width 11 height 11
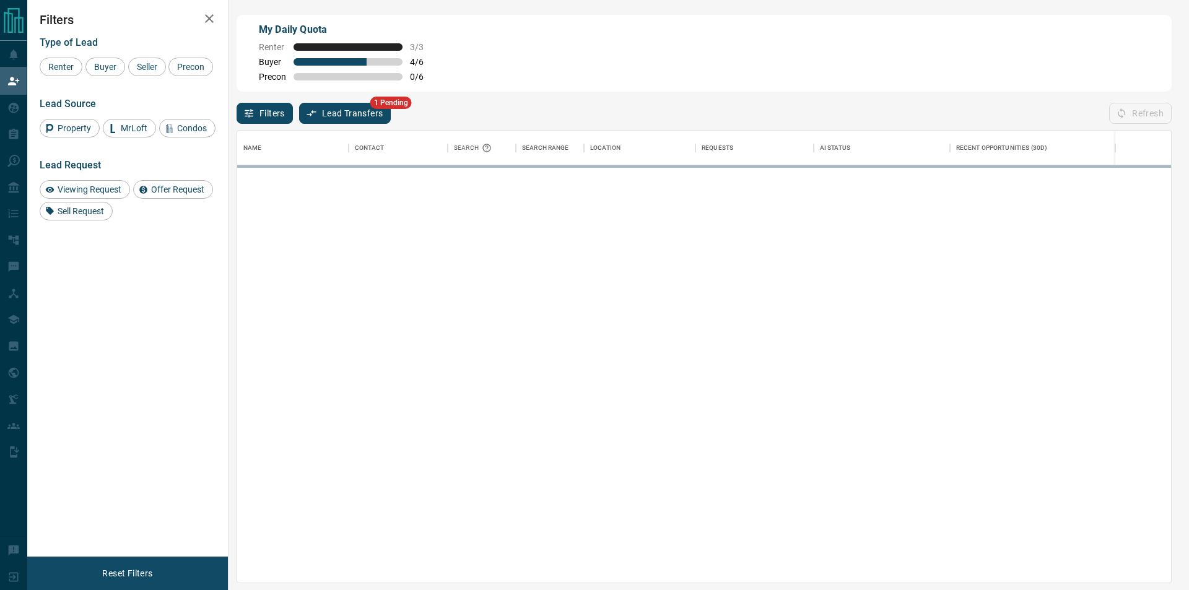
scroll to position [442, 923]
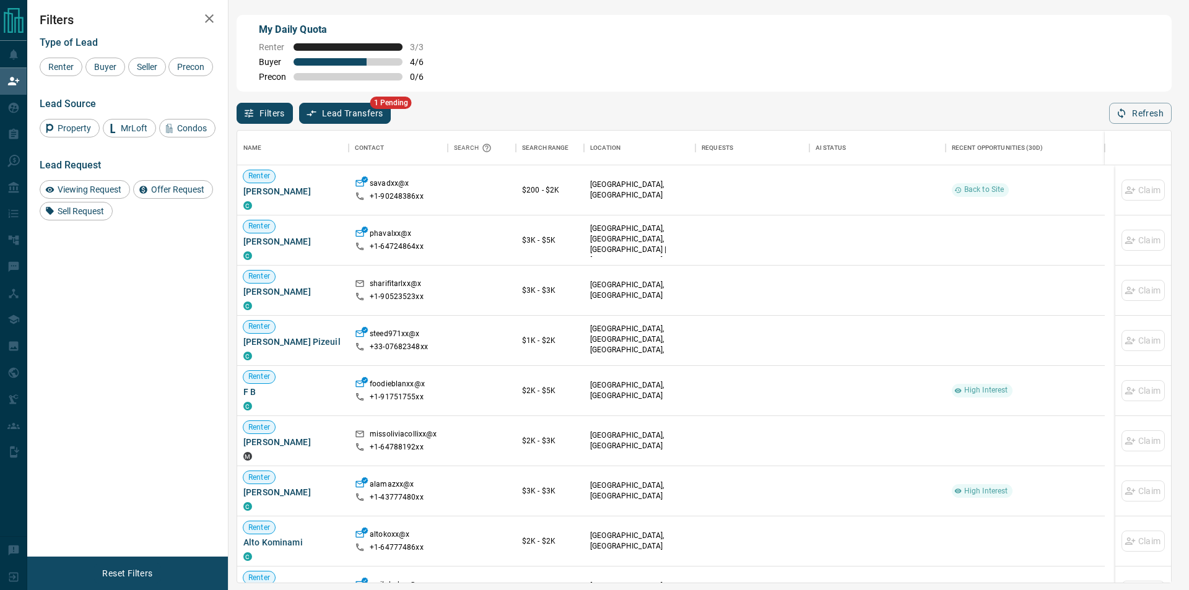
click at [1138, 92] on div "My Daily Quota Renter 3 / 3 Buyer 4 / 6 Precon 0 / 6" at bounding box center [704, 53] width 935 height 77
drag, startPoint x: 1142, startPoint y: 105, endPoint x: 1136, endPoint y: 108, distance: 6.4
click at [1142, 105] on button "Refresh" at bounding box center [1140, 113] width 63 height 21
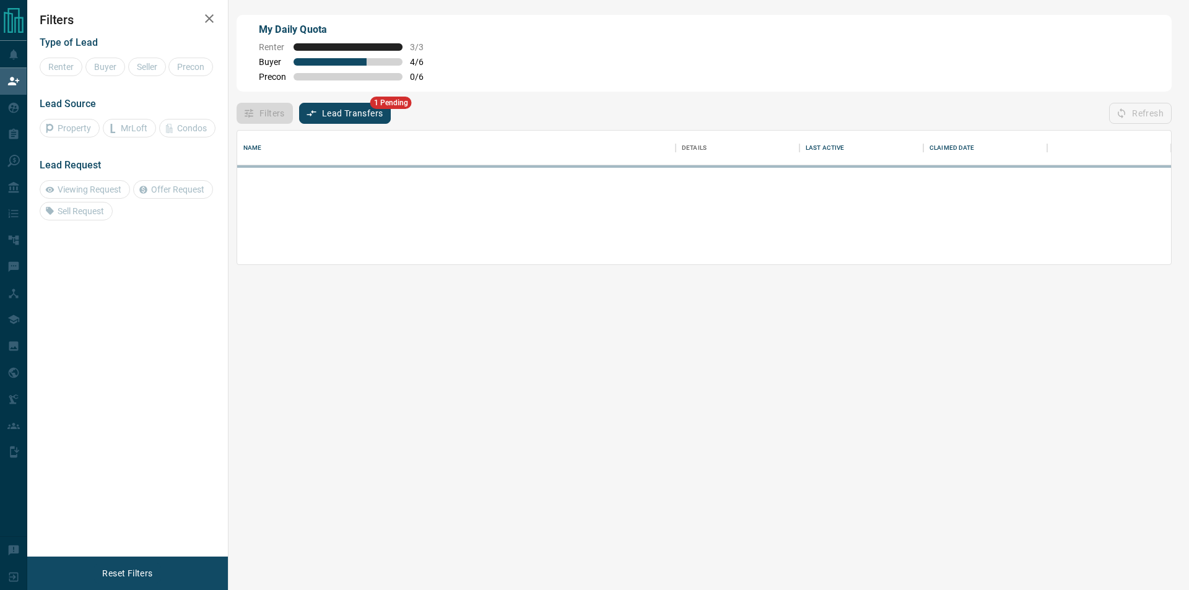
click at [1136, 108] on div "Refresh" at bounding box center [1140, 113] width 63 height 21
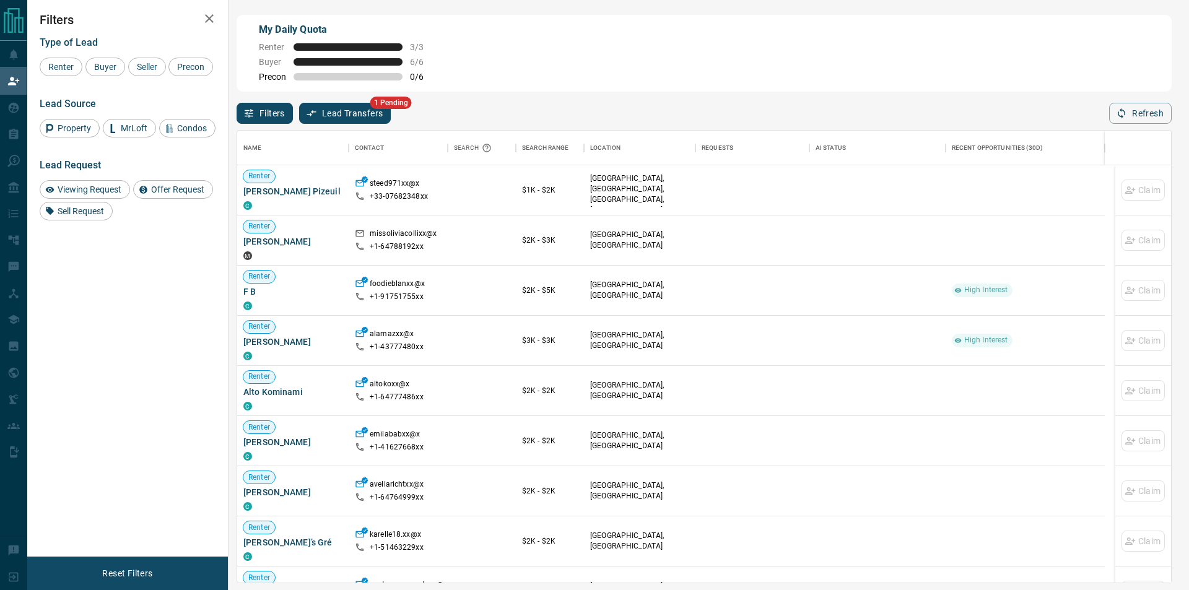
click at [916, 111] on div "Filters Lead Transfers 1 Pending Refresh" at bounding box center [704, 108] width 935 height 32
click at [1160, 113] on button "Refresh" at bounding box center [1140, 113] width 63 height 21
